Goal: Task Accomplishment & Management: Use online tool/utility

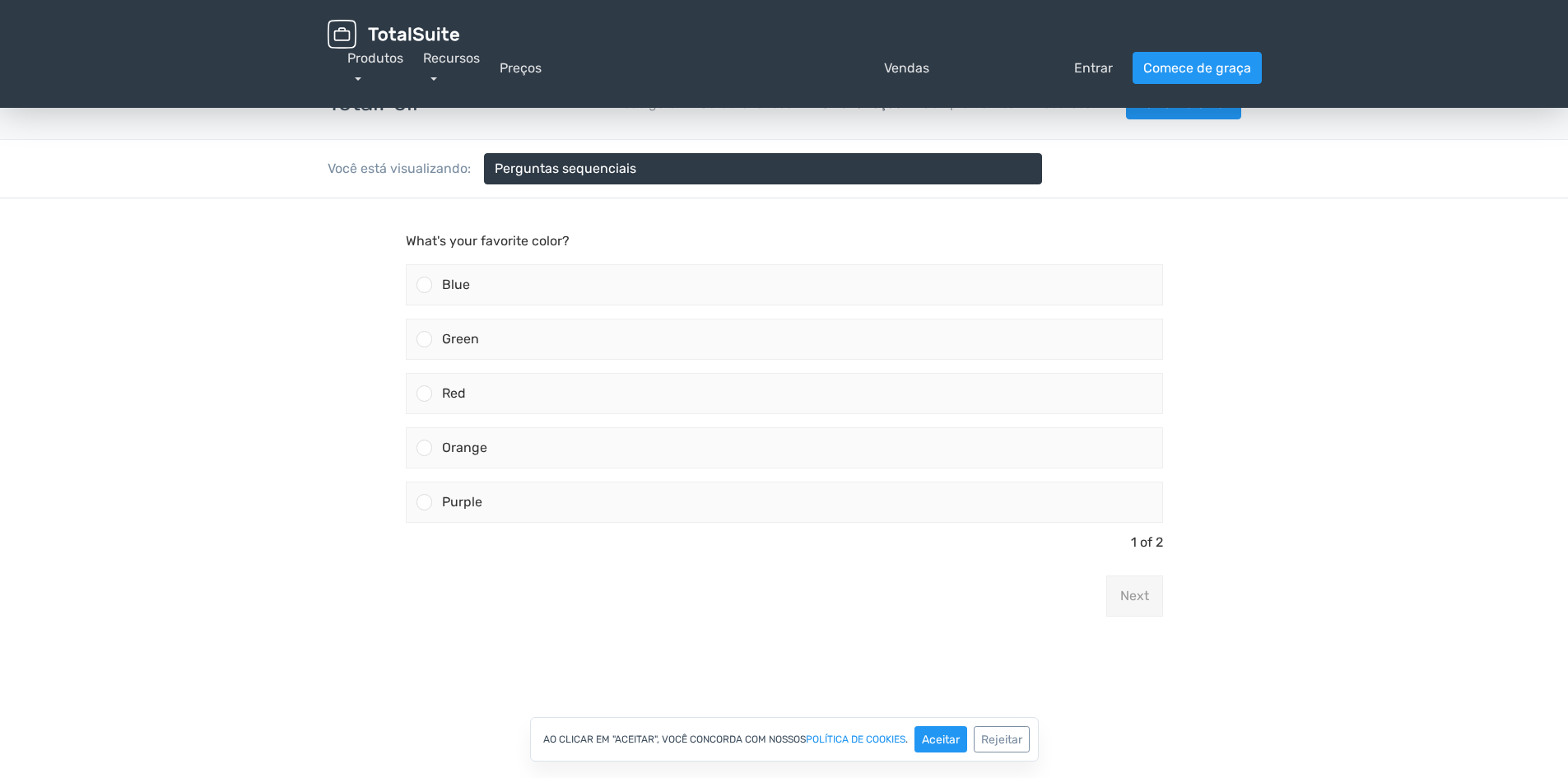
click at [252, 299] on body "What's your favorite color? Blue Green Red" at bounding box center [784, 447] width 1568 height 497
drag, startPoint x: 406, startPoint y: 238, endPoint x: 569, endPoint y: 238, distance: 163.0
click at [569, 238] on p "What's your favorite color?" at bounding box center [784, 240] width 757 height 20
click at [563, 214] on main "What's your favorite color? Blue Green Red" at bounding box center [784, 430] width 790 height 464
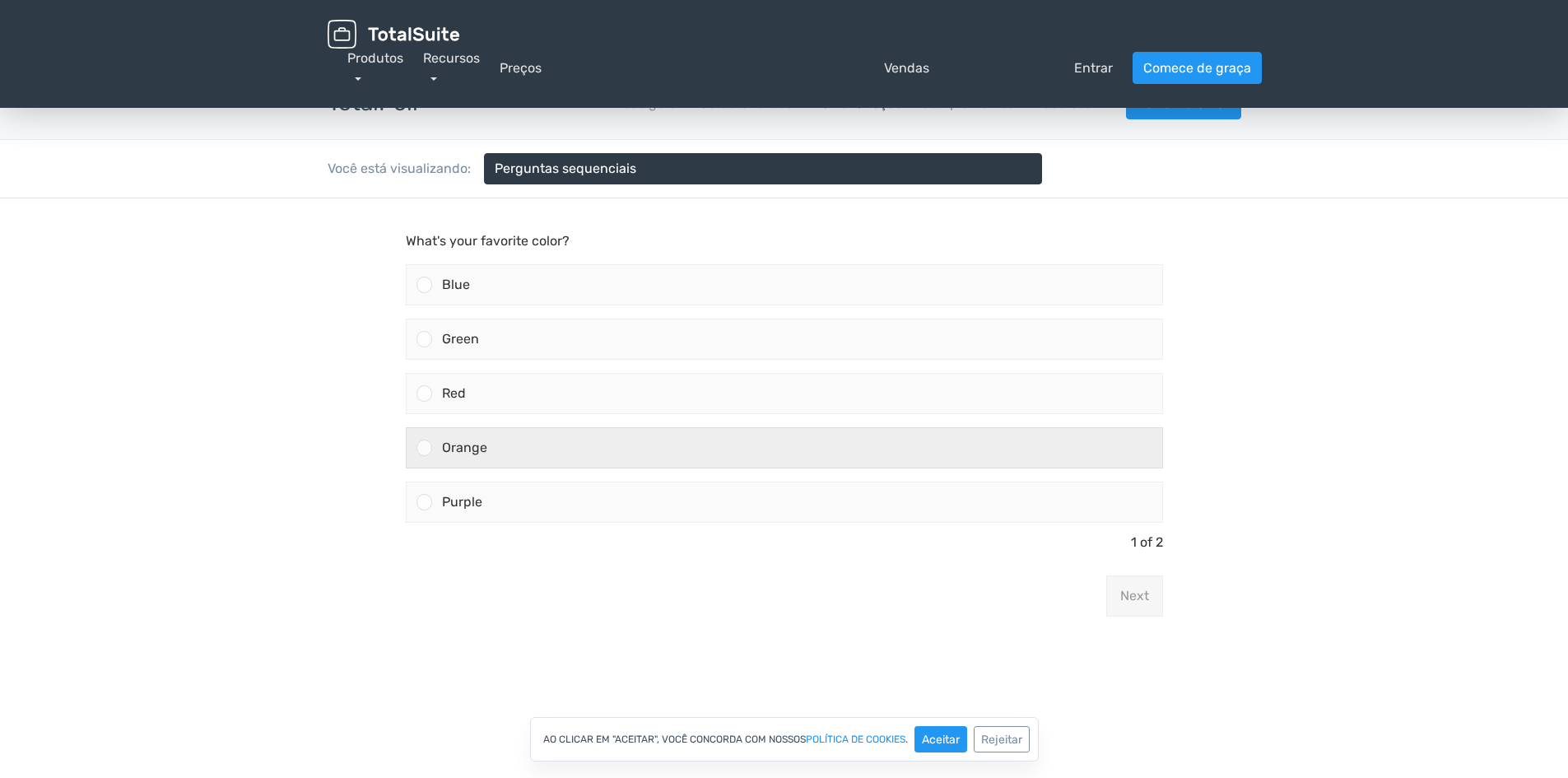
click at [425, 445] on div at bounding box center [424, 447] width 16 height 16
click at [424, 448] on input "Orange" at bounding box center [424, 448] width 0 height 0
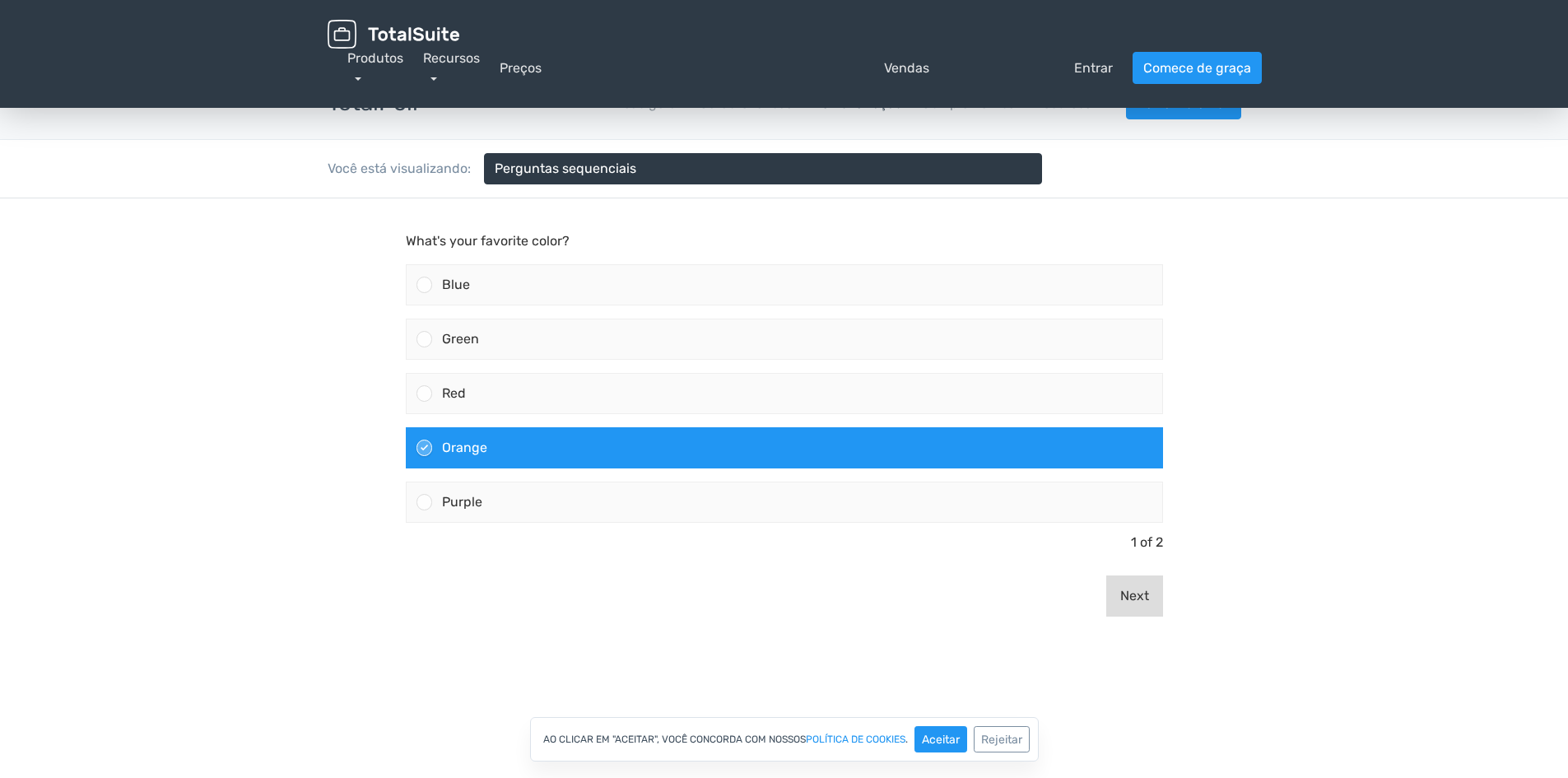
click at [1137, 590] on button "Next" at bounding box center [1134, 596] width 57 height 41
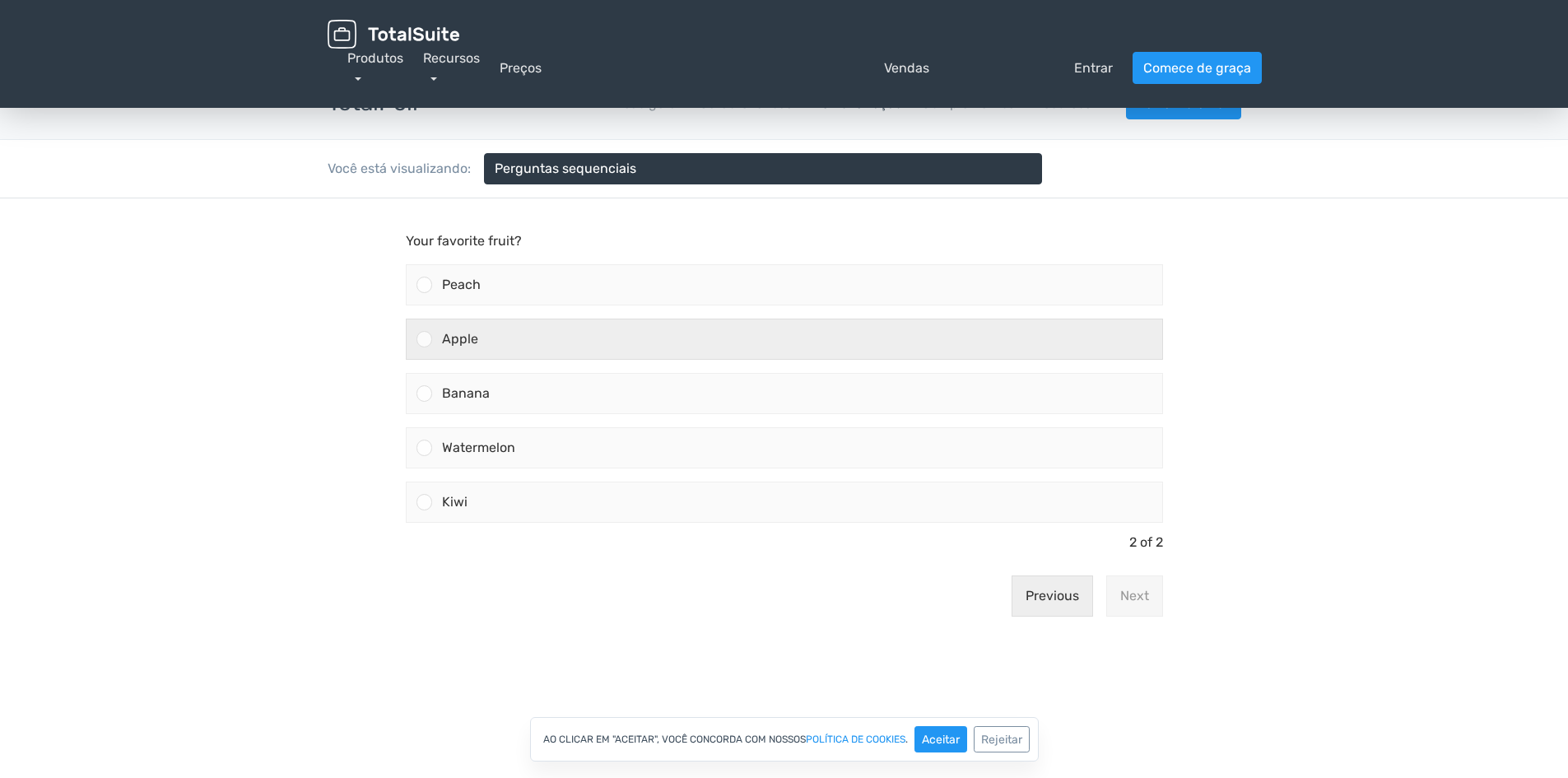
click at [423, 332] on div at bounding box center [424, 339] width 16 height 16
click at [424, 339] on input "Apple" at bounding box center [424, 339] width 0 height 0
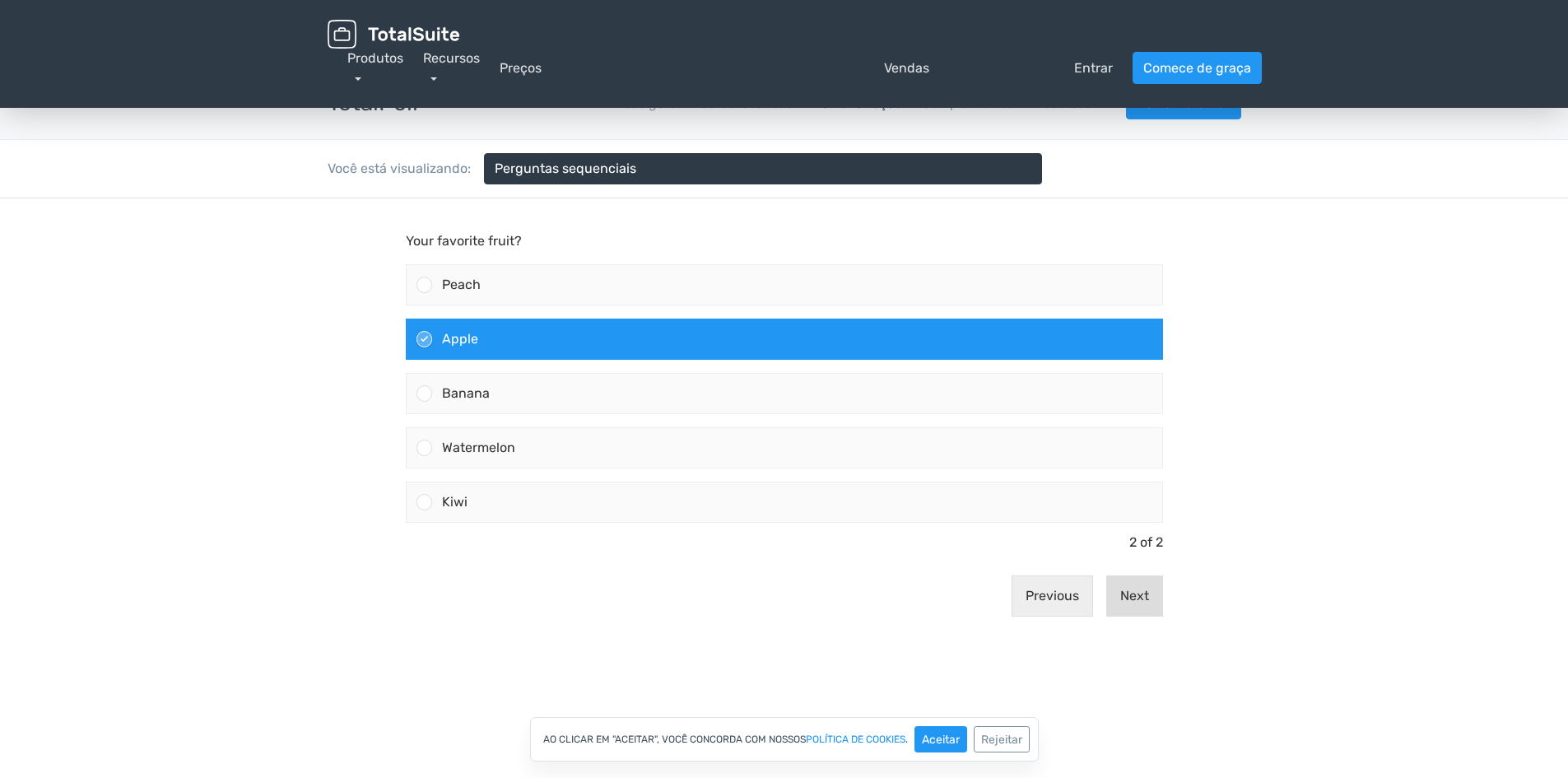
click at [1134, 599] on button "Next" at bounding box center [1134, 596] width 57 height 41
